Goal: Find specific page/section: Find specific page/section

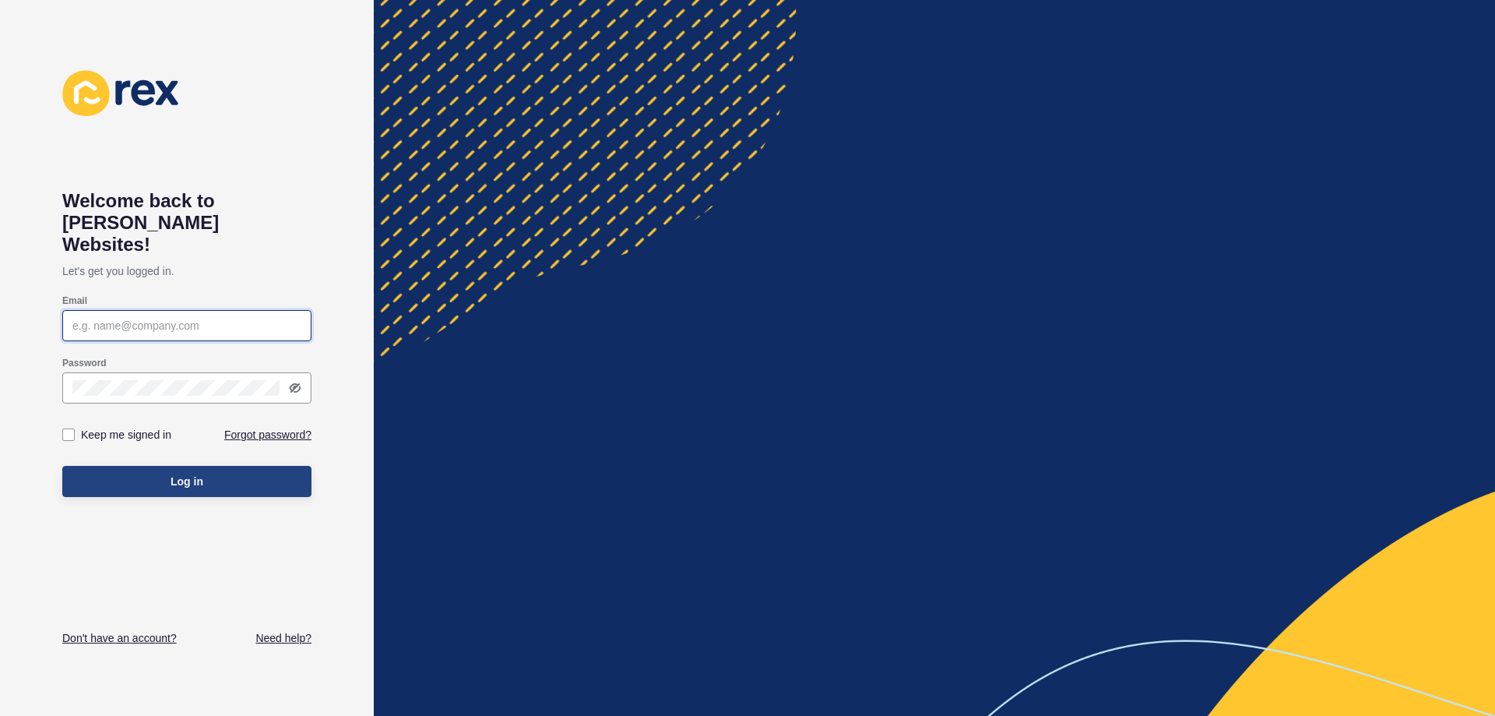
type input "[EMAIL_ADDRESS][DOMAIN_NAME]"
click at [184, 474] on span "Log in" at bounding box center [187, 482] width 33 height 16
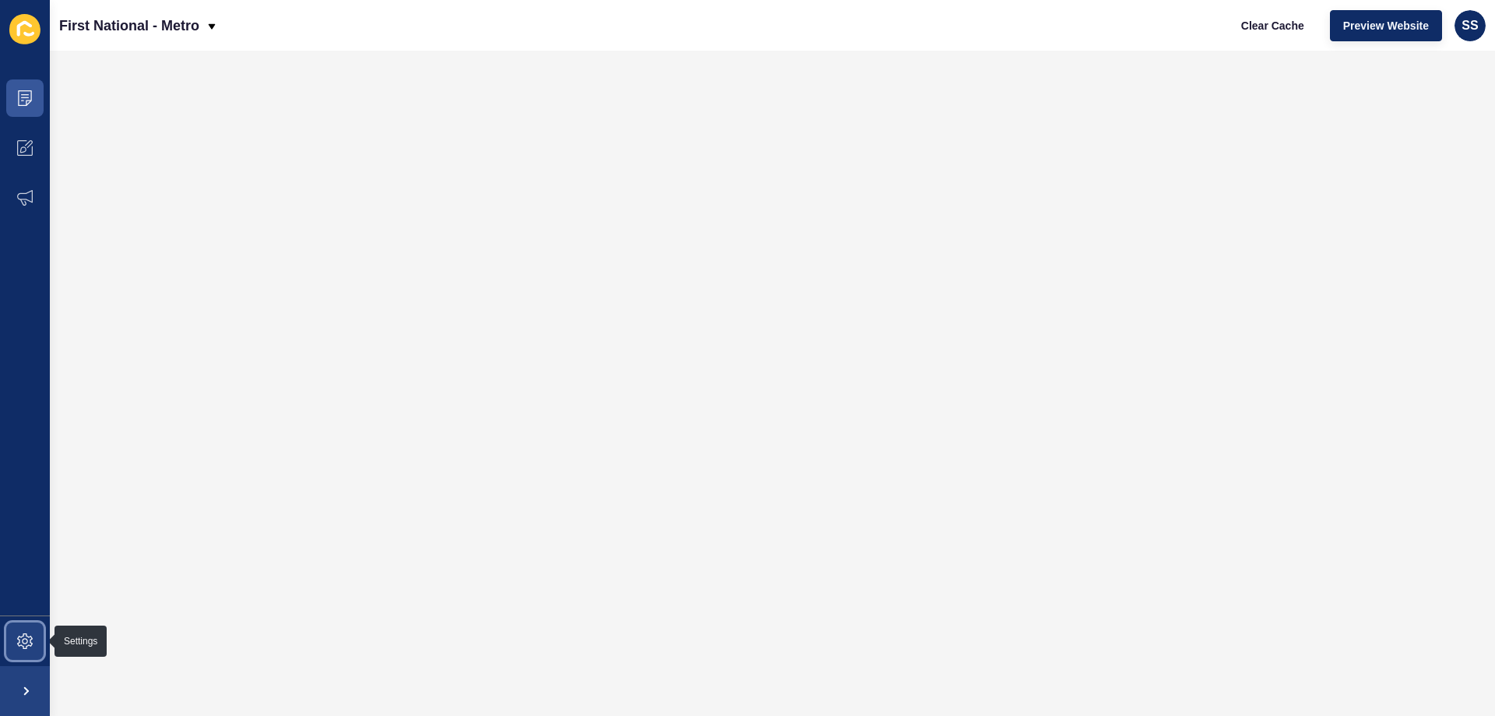
click at [23, 639] on icon at bounding box center [25, 641] width 6 height 6
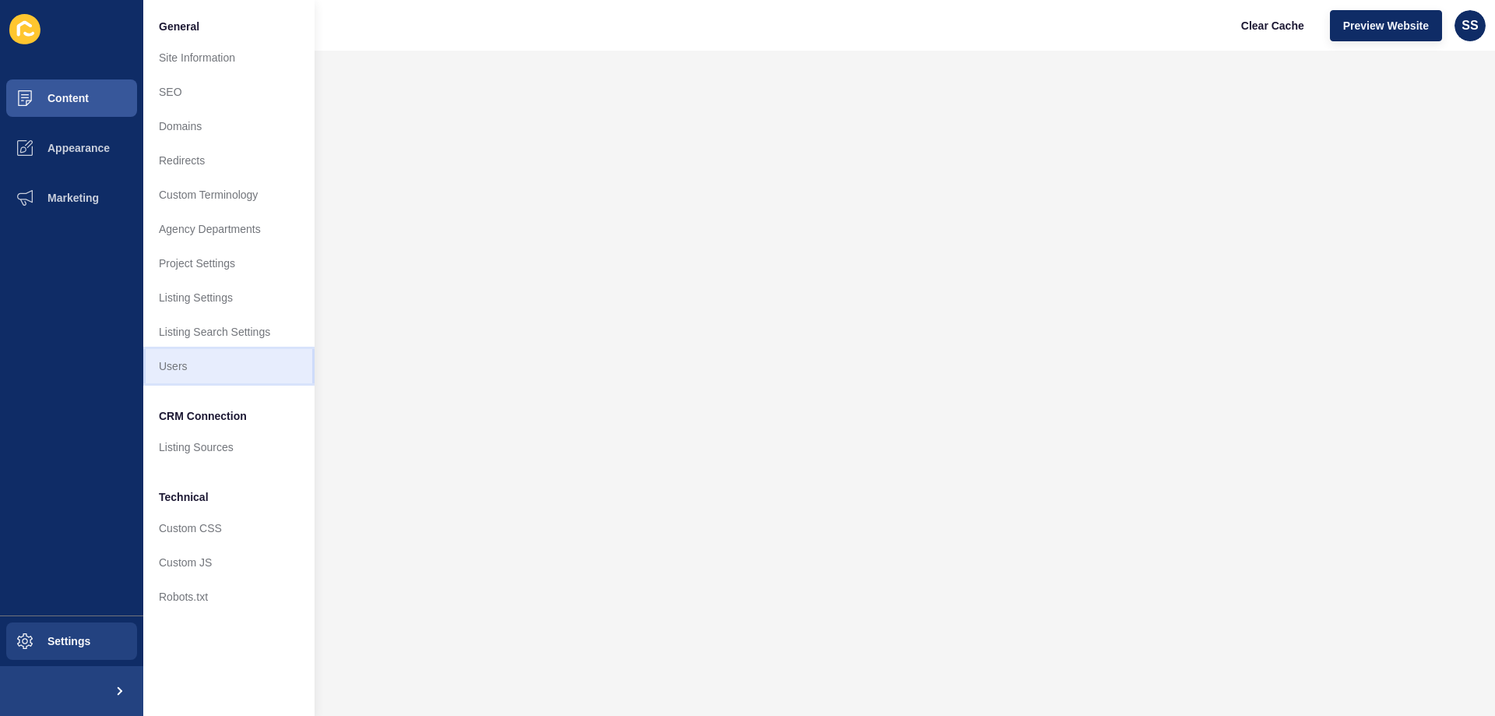
click at [213, 363] on link "Users" at bounding box center [228, 366] width 171 height 34
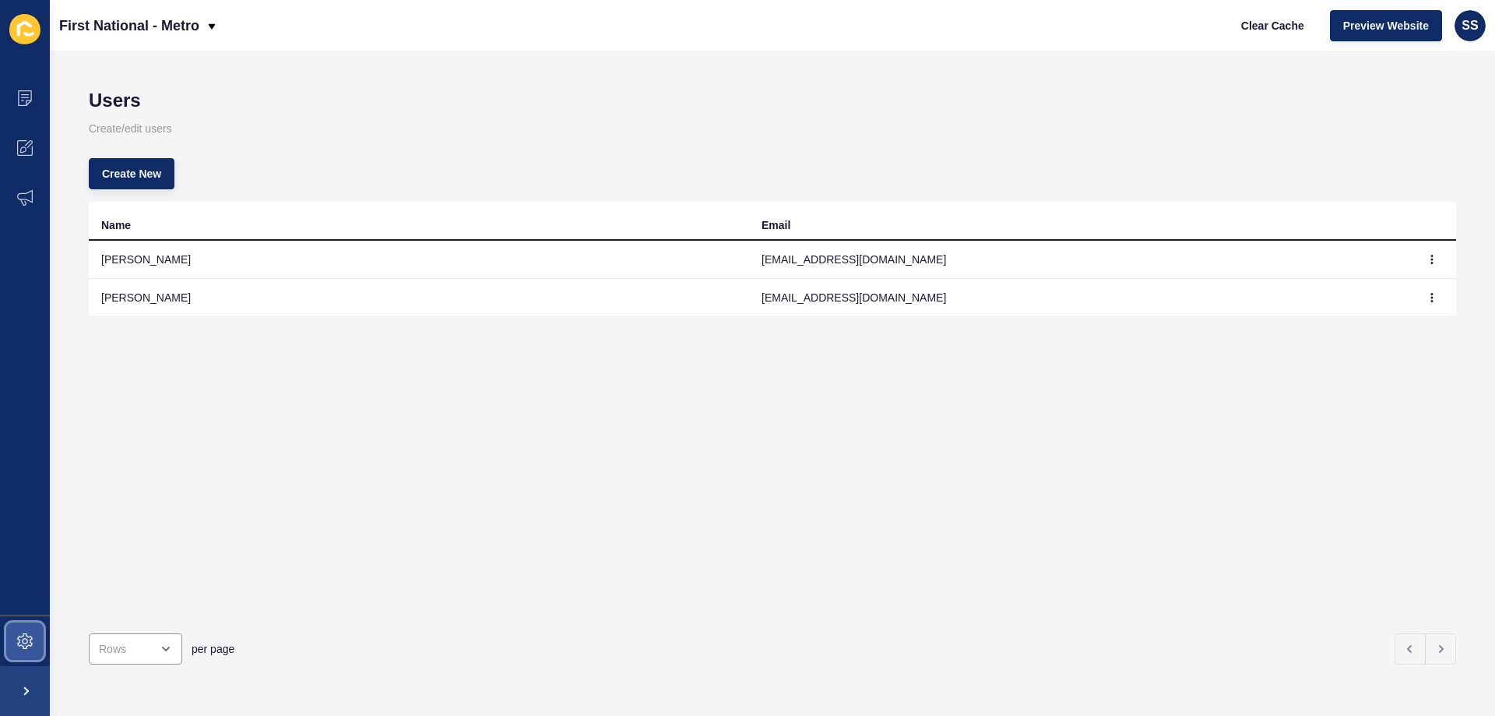
click at [21, 646] on icon at bounding box center [25, 641] width 16 height 16
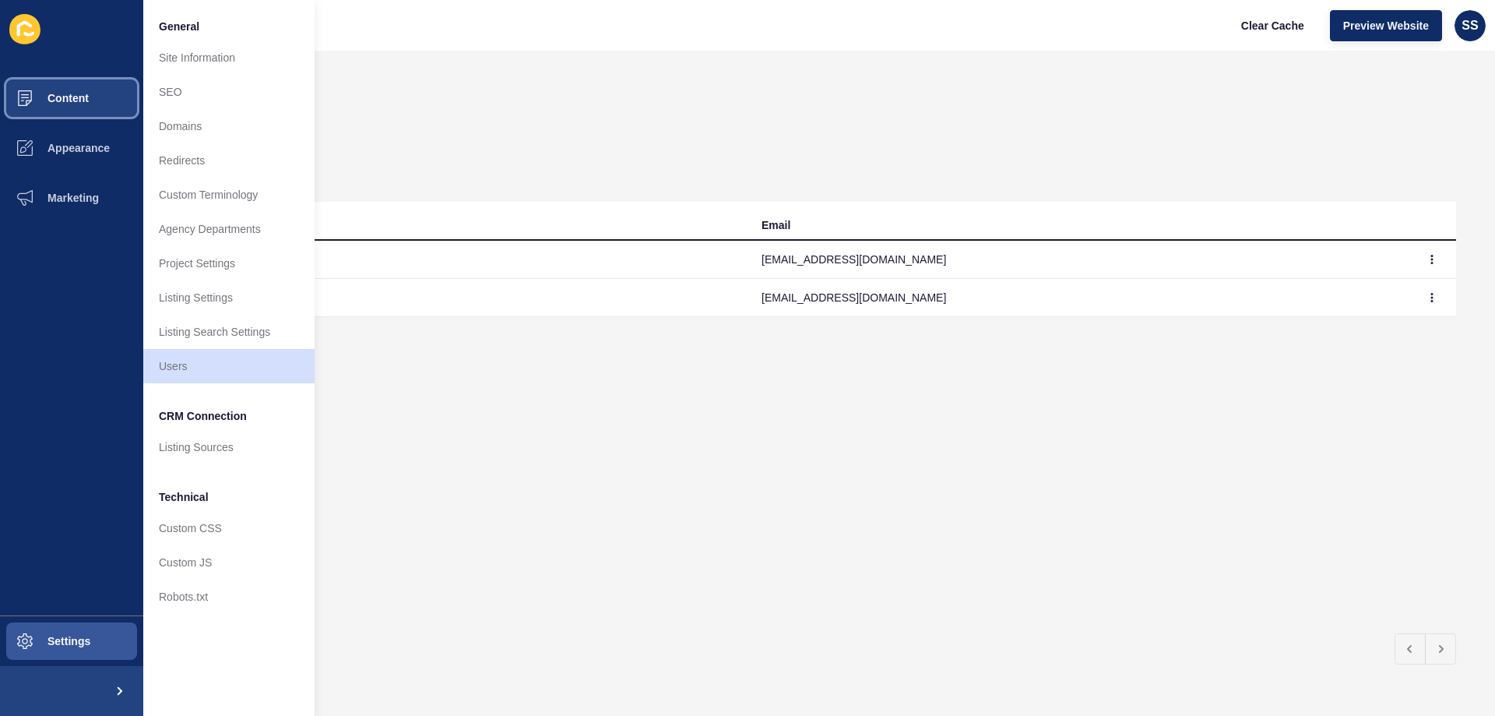
click at [76, 97] on span "Content" at bounding box center [43, 98] width 91 height 12
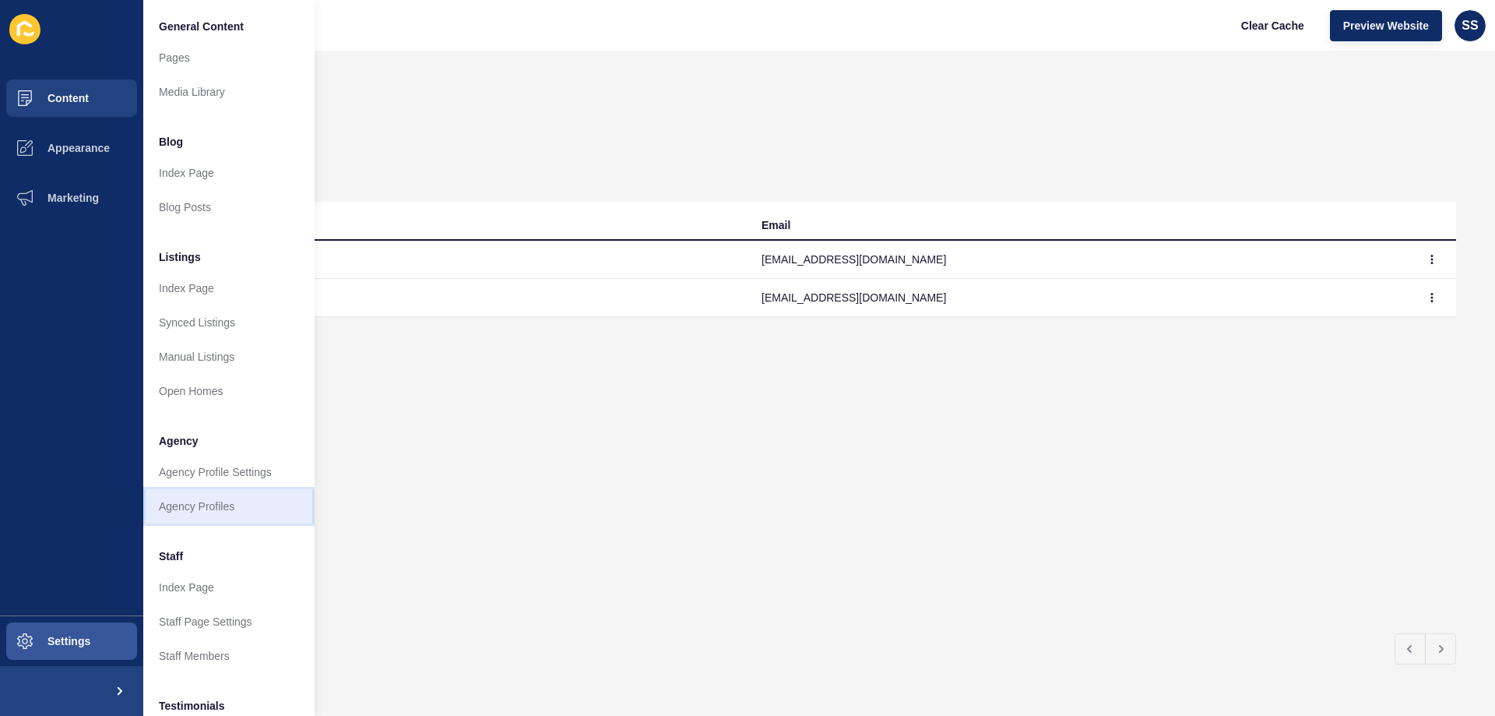
click at [195, 519] on link "Agency Profiles" at bounding box center [228, 506] width 171 height 34
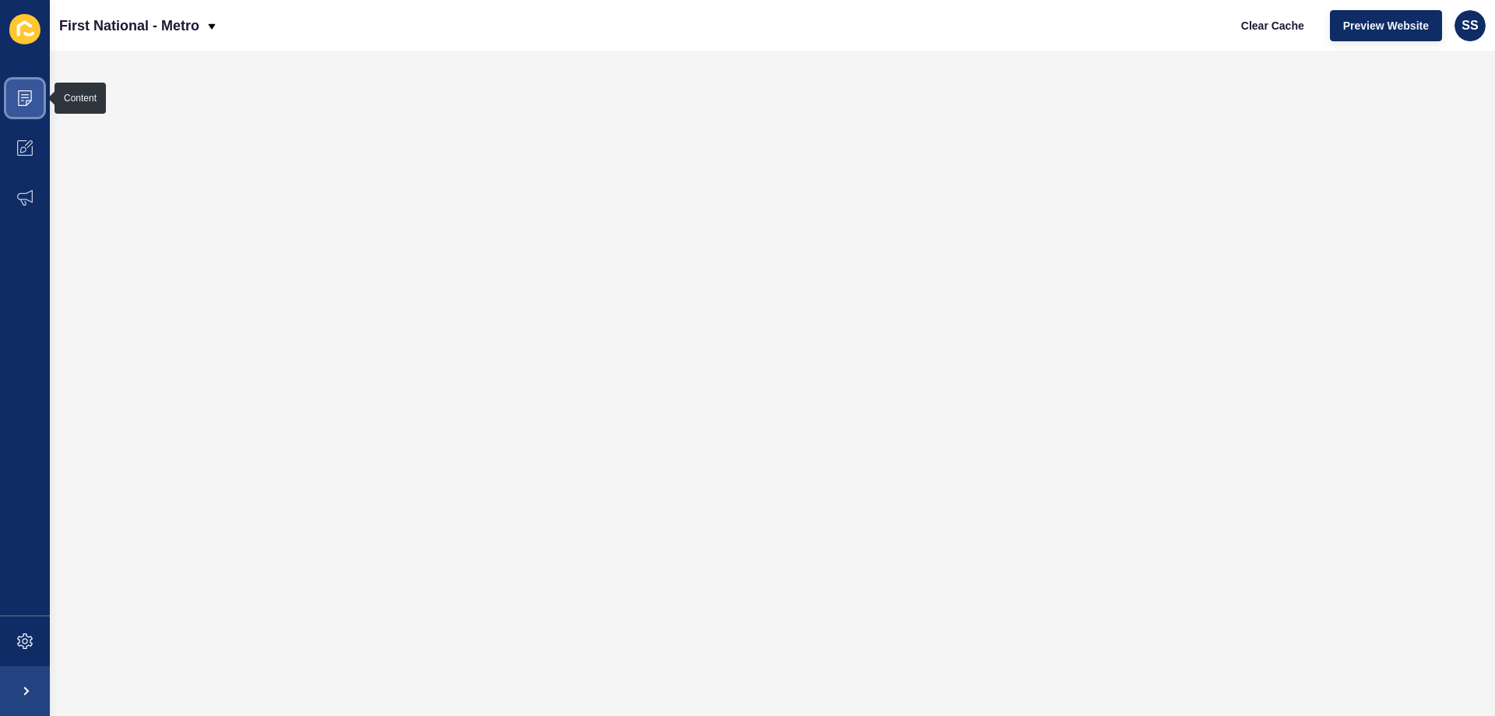
click at [21, 98] on icon at bounding box center [25, 98] width 16 height 16
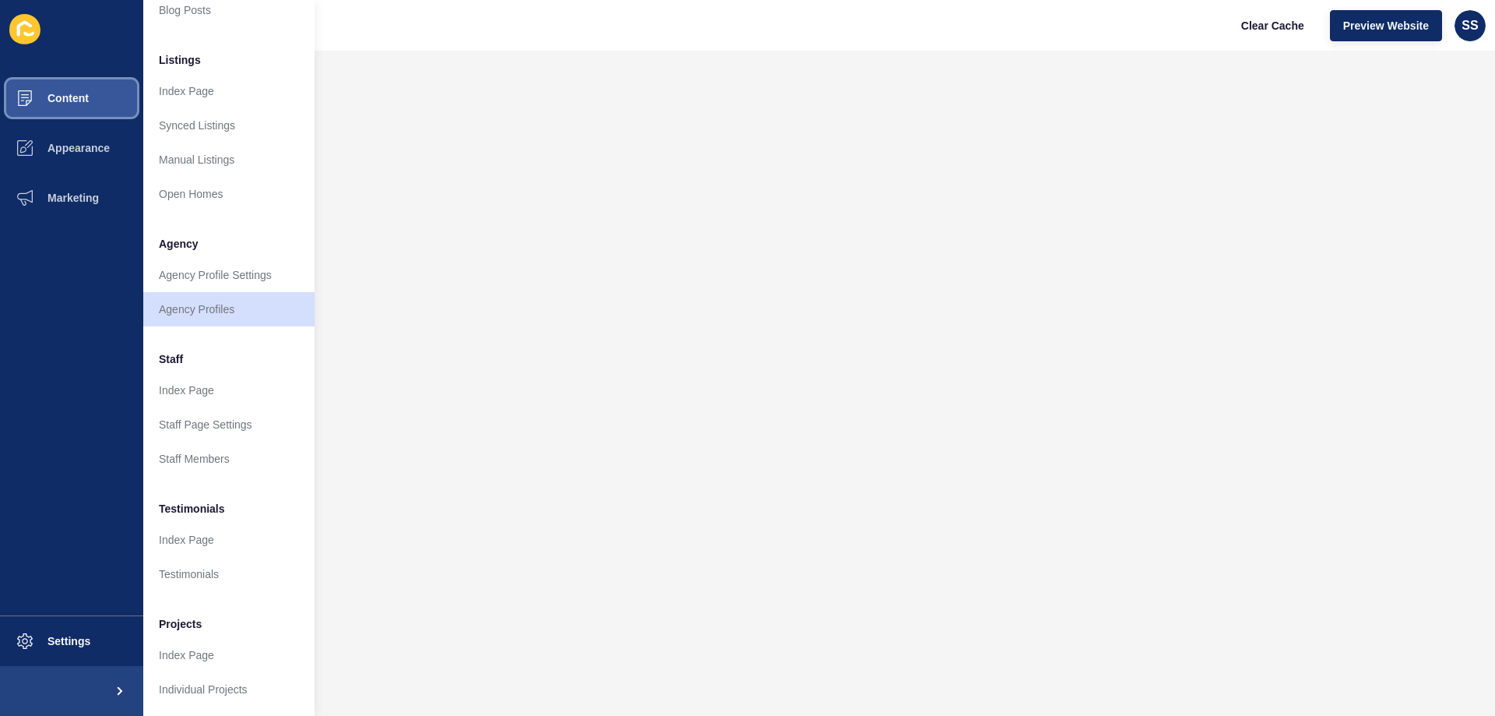
scroll to position [209, 0]
click at [204, 442] on link "Staff Members" at bounding box center [228, 459] width 171 height 34
